Goal: Task Accomplishment & Management: Manage account settings

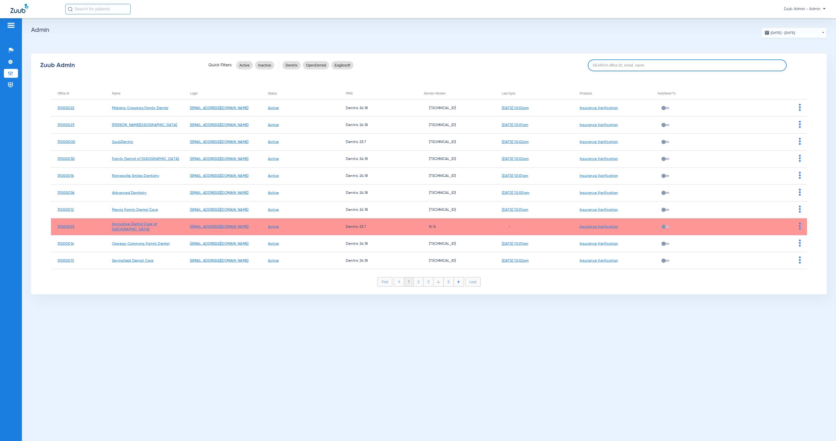
click at [654, 63] on input at bounding box center [687, 66] width 199 height 12
paste input "31000014"
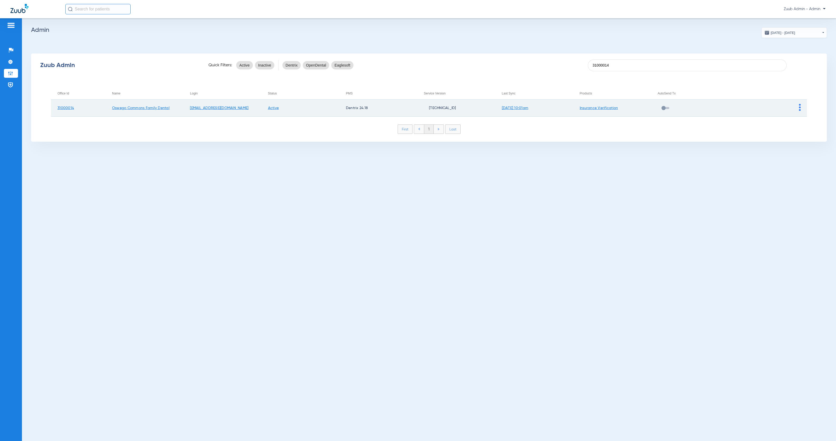
type input "31000014"
click at [800, 109] on img at bounding box center [800, 107] width 2 height 7
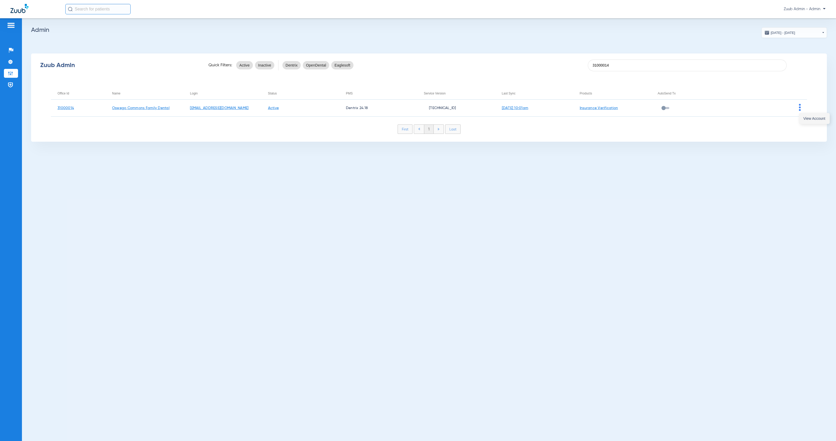
click at [804, 117] on span "View Account" at bounding box center [814, 119] width 22 height 4
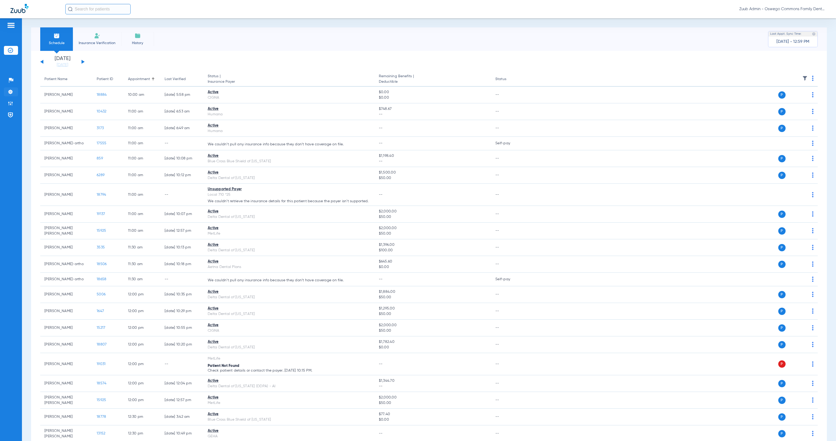
click at [14, 91] on li "Settings" at bounding box center [11, 92] width 14 height 9
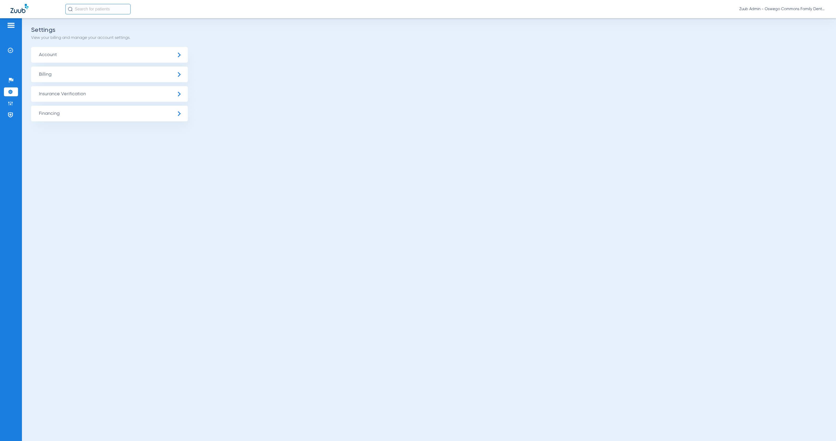
click at [67, 92] on span "Insurance Verification" at bounding box center [109, 94] width 157 height 16
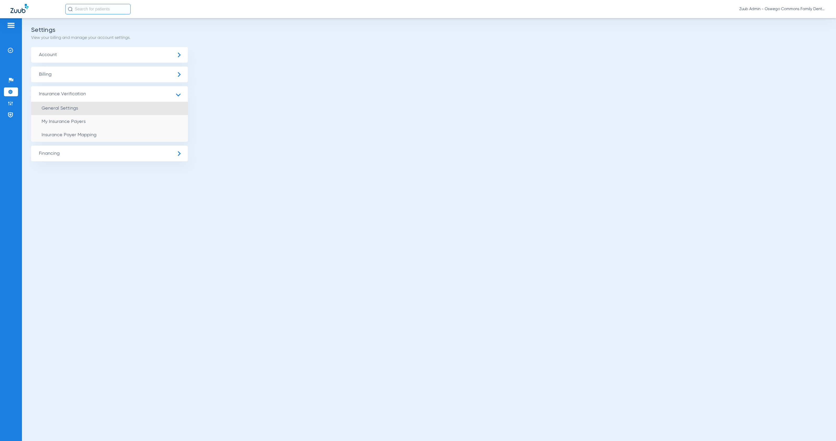
click at [72, 106] on span "General Settings" at bounding box center [60, 108] width 37 height 5
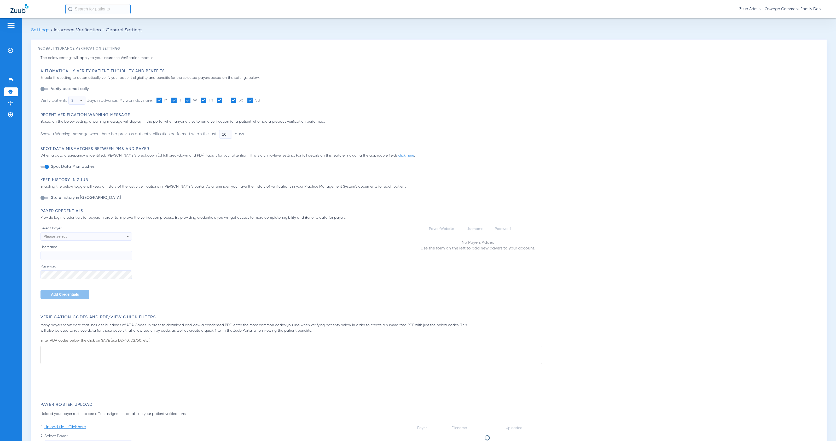
type input "1"
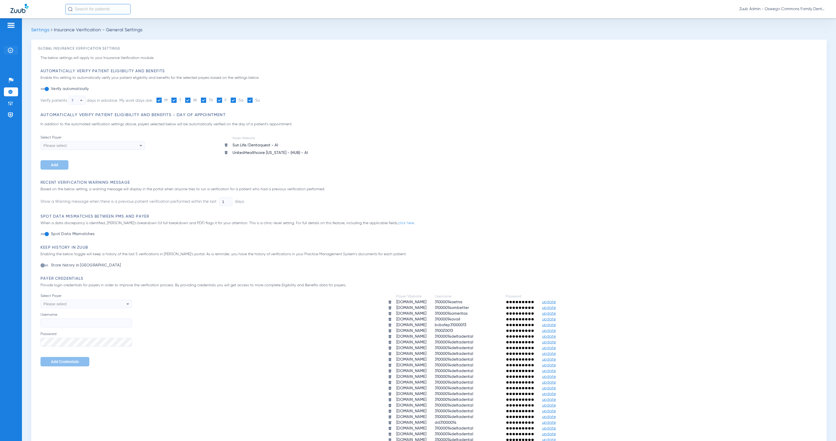
click at [14, 52] on li "Insurance Verification" at bounding box center [11, 50] width 14 height 9
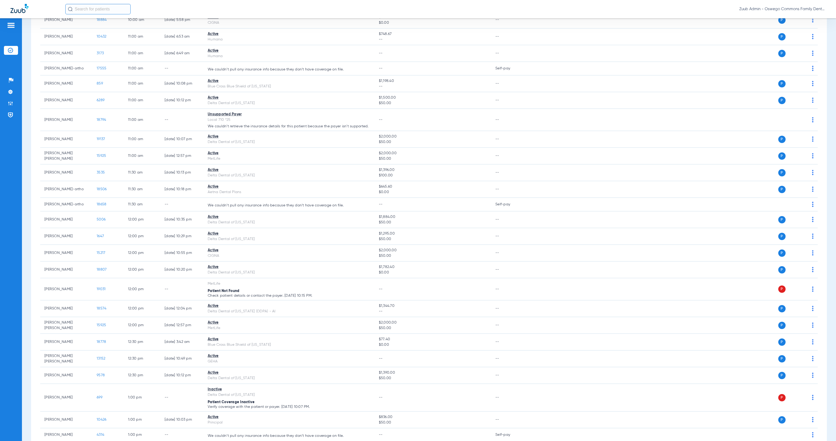
scroll to position [64, 0]
